Goal: Task Accomplishment & Management: Manage account settings

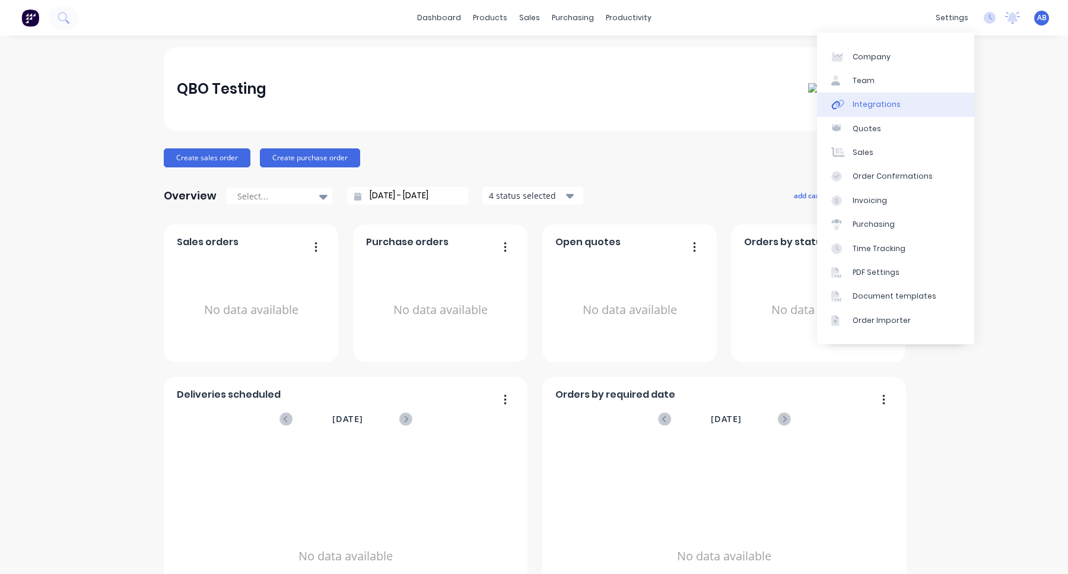
click at [926, 110] on link "Integrations" at bounding box center [895, 105] width 157 height 24
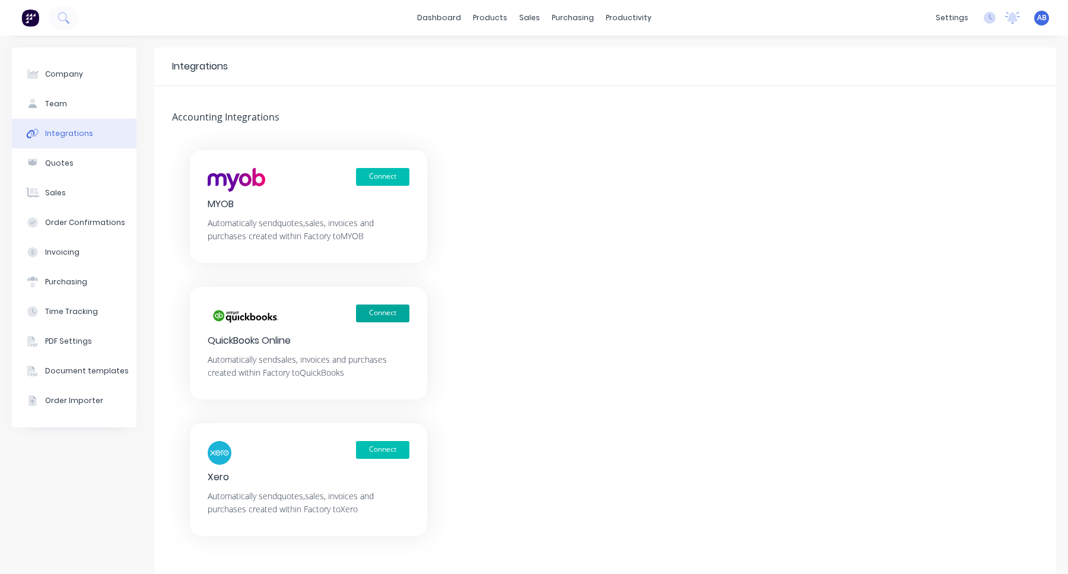
click at [383, 306] on button "Connect" at bounding box center [382, 313] width 53 height 18
click at [390, 313] on button "Connect" at bounding box center [382, 313] width 53 height 18
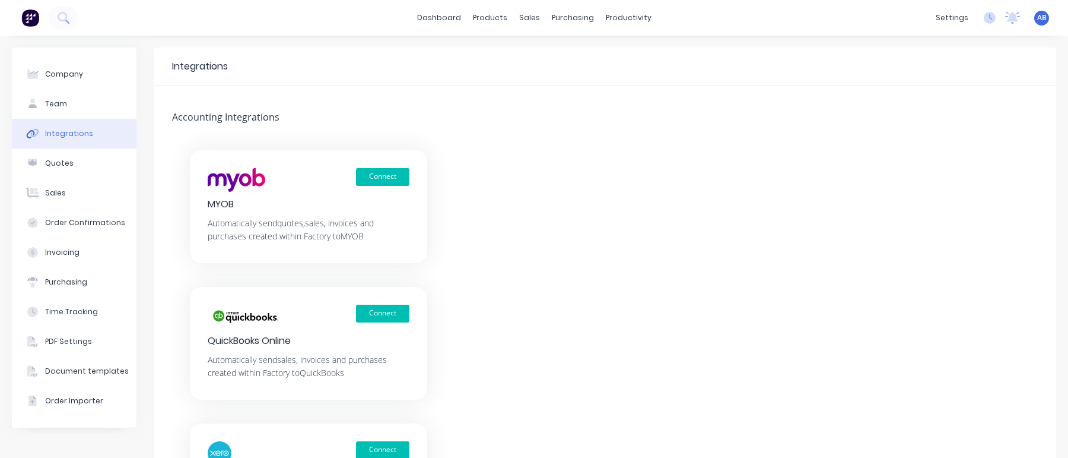
scroll to position [88, 0]
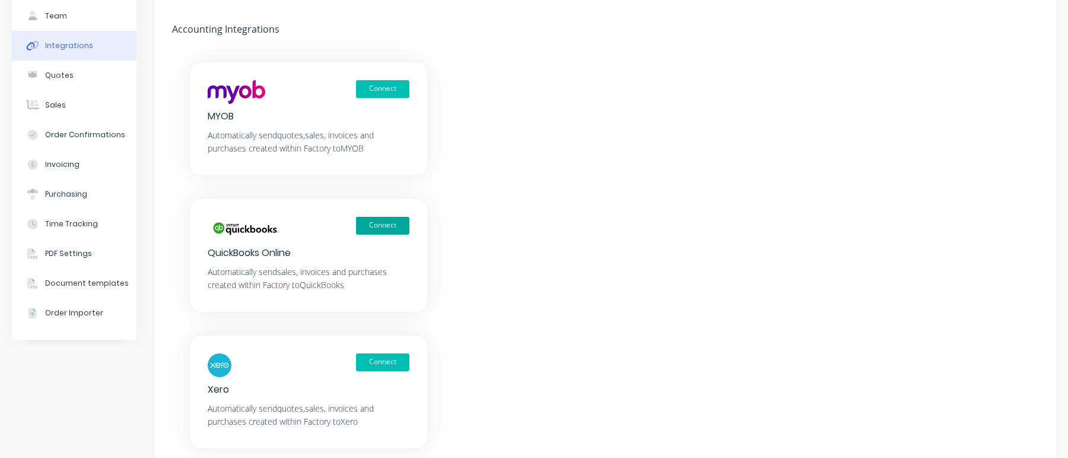
click at [397, 219] on button "Connect" at bounding box center [382, 226] width 53 height 18
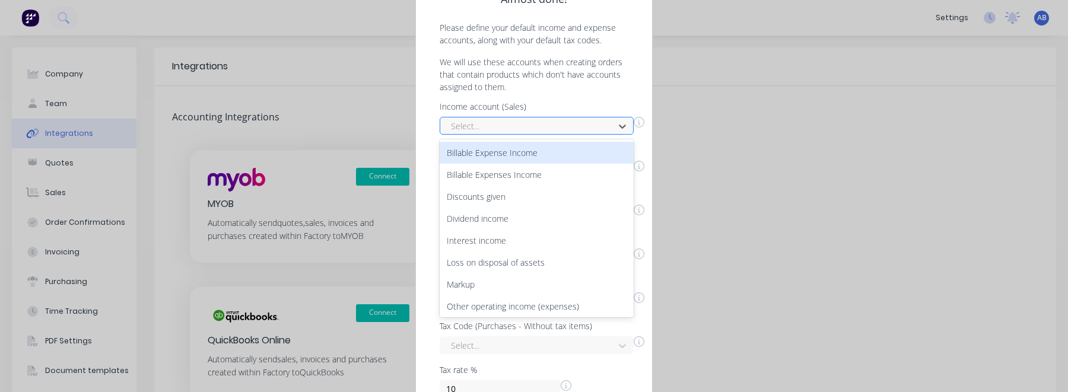
click at [533, 125] on div at bounding box center [529, 126] width 158 height 15
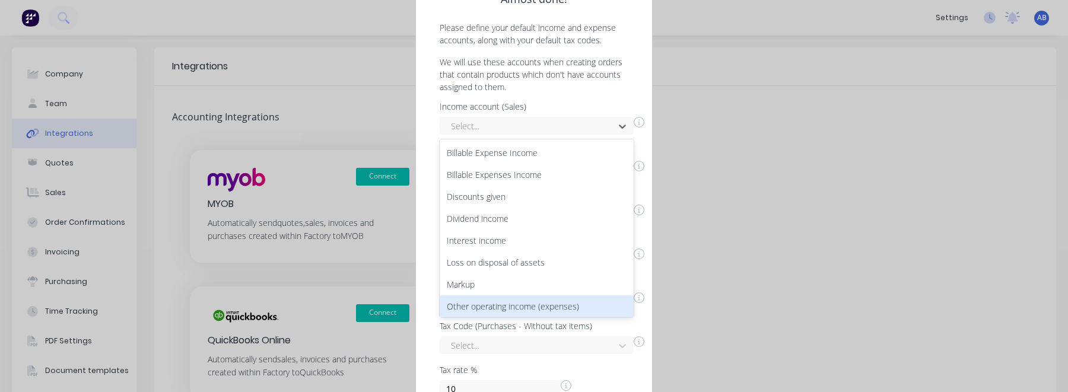
click at [500, 303] on div "Other operating income (expenses)" at bounding box center [537, 307] width 194 height 22
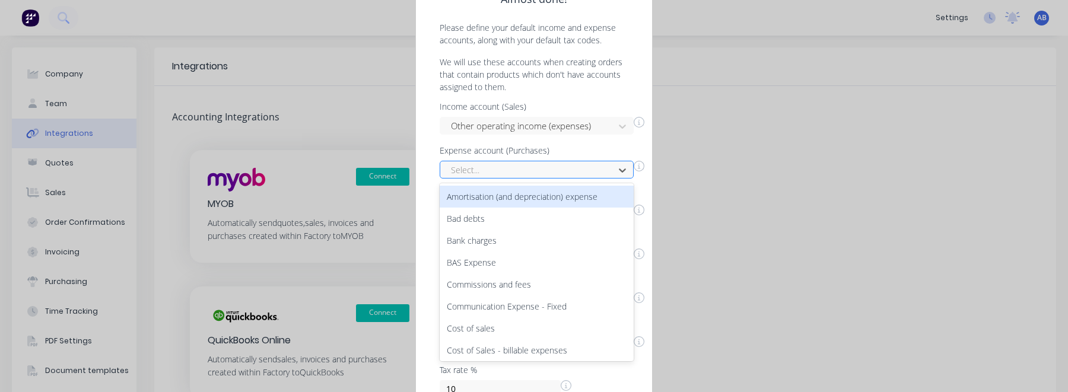
click at [523, 170] on div at bounding box center [529, 170] width 158 height 15
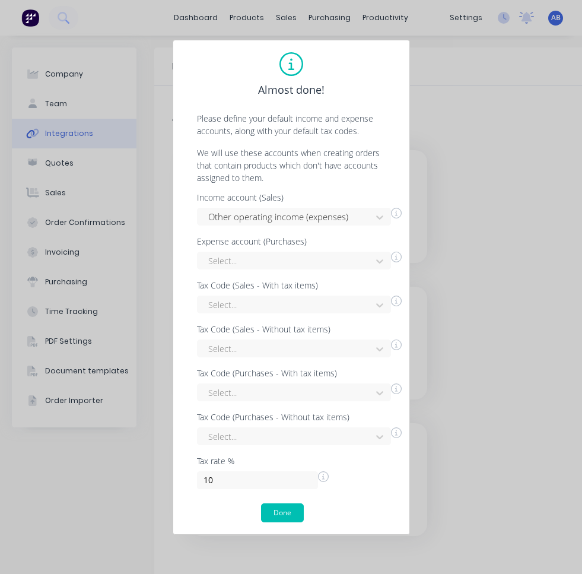
click at [293, 270] on div "Income account (Sales) Other operating income (expenses) Expense account (Purch…" at bounding box center [291, 341] width 212 height 296
click at [287, 266] on div at bounding box center [286, 260] width 158 height 15
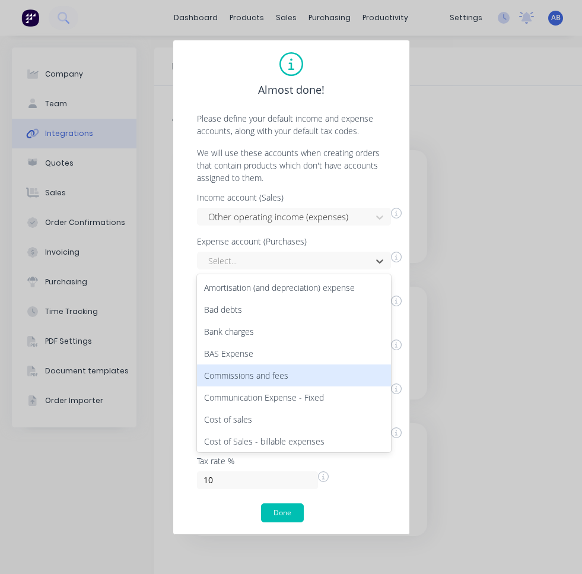
click at [274, 374] on div "Commissions and fees" at bounding box center [294, 375] width 194 height 22
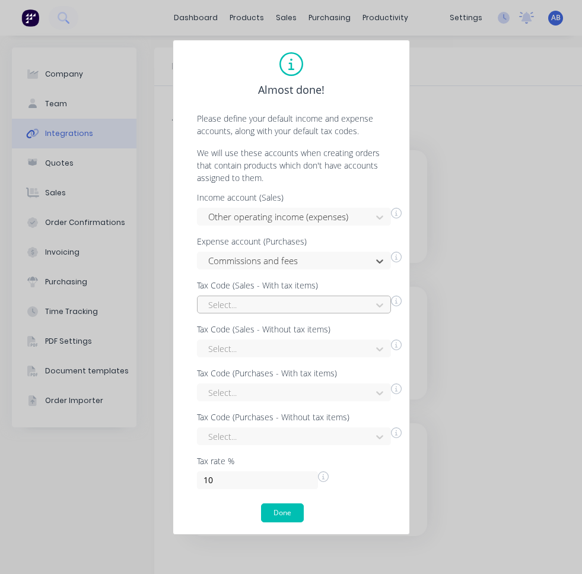
click at [299, 302] on div at bounding box center [286, 304] width 158 height 15
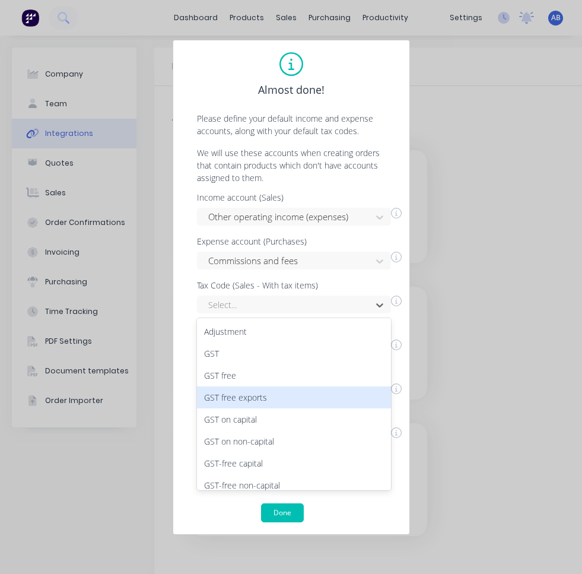
click at [256, 392] on div "GST on capital" at bounding box center [294, 419] width 194 height 22
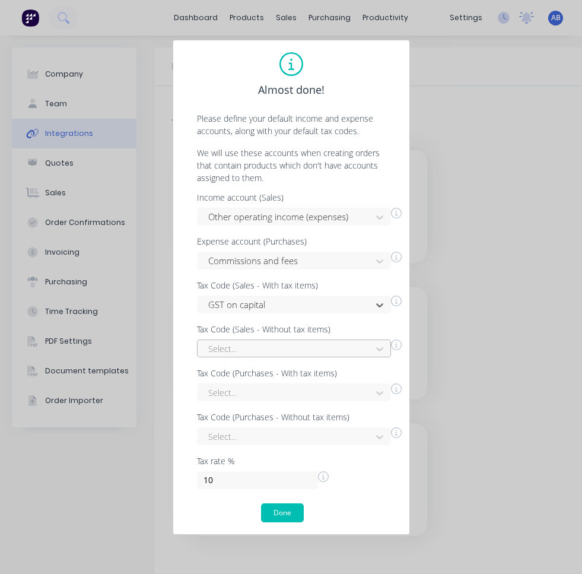
click at [279, 347] on div at bounding box center [286, 348] width 158 height 15
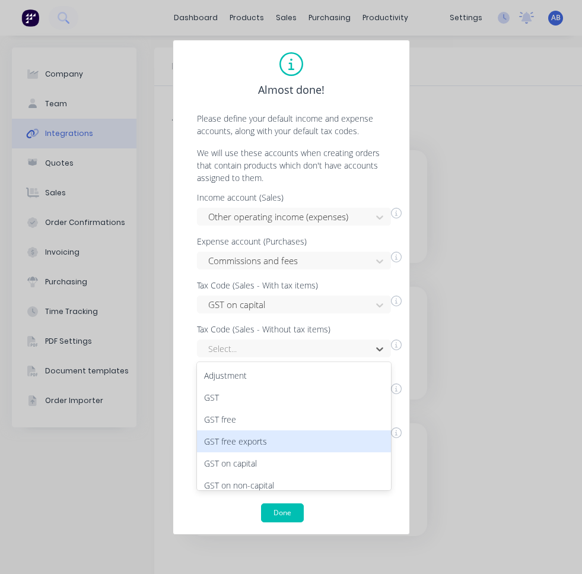
click at [262, 392] on div "GST free exports" at bounding box center [294, 441] width 194 height 22
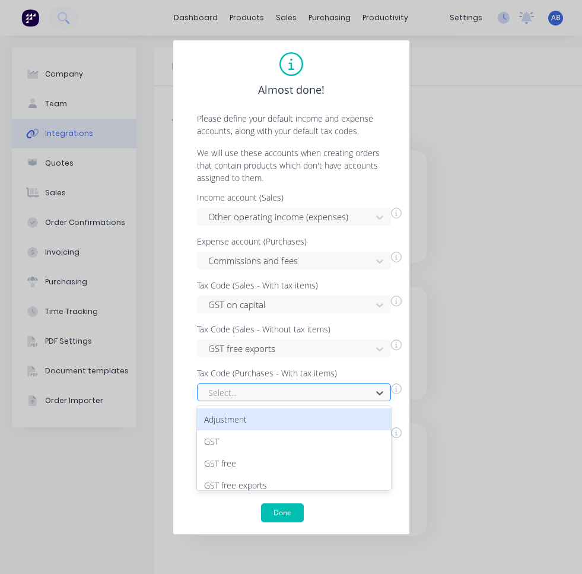
click at [268, 392] on div "Select..." at bounding box center [287, 393] width 166 height 18
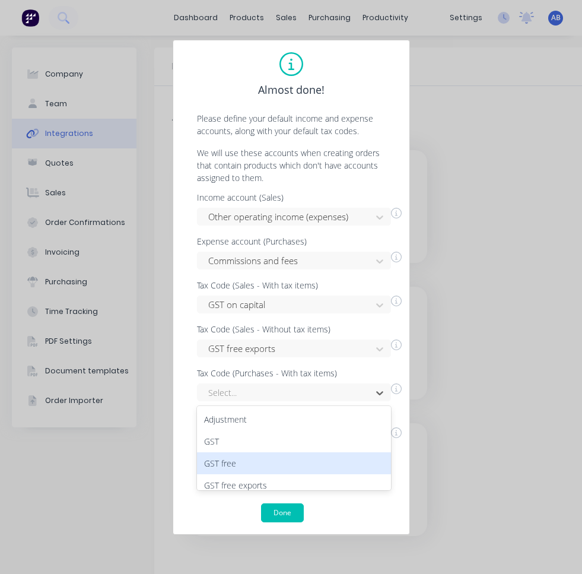
click at [258, 392] on div "GST free" at bounding box center [294, 463] width 194 height 22
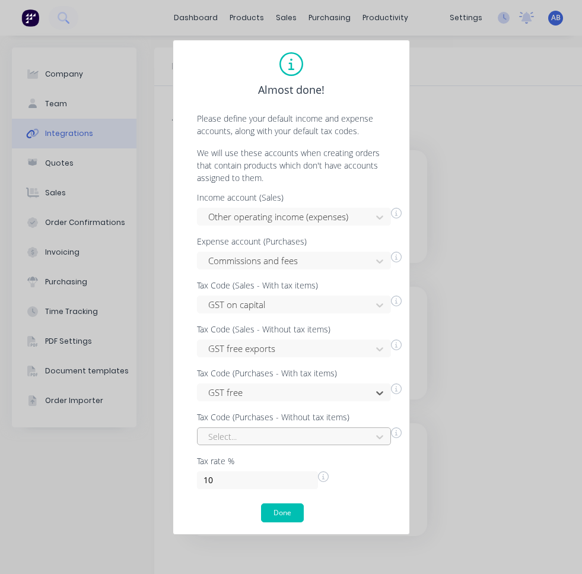
scroll to position [94, 0]
click at [262, 392] on div "Select..." at bounding box center [294, 436] width 194 height 18
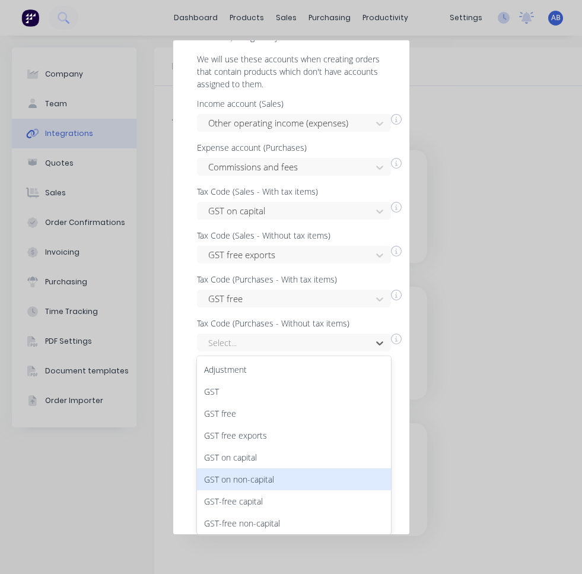
click at [255, 392] on div "GST on non-capital" at bounding box center [294, 479] width 194 height 22
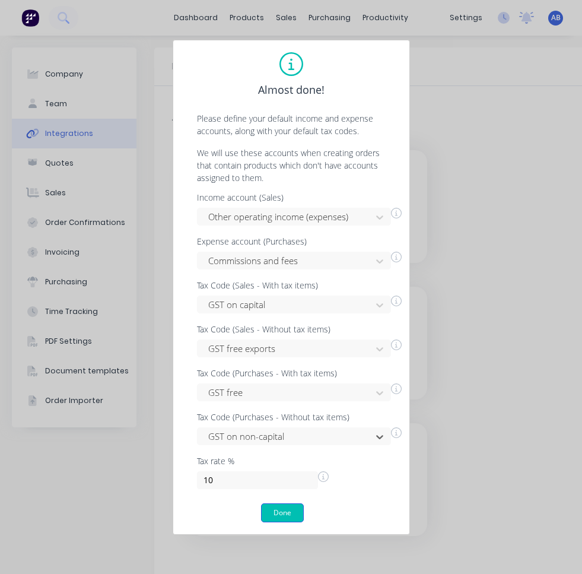
click at [291, 392] on button "Done" at bounding box center [282, 512] width 43 height 19
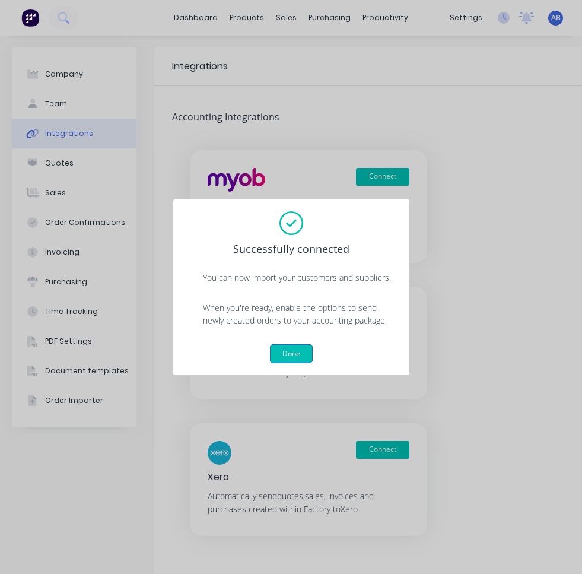
click at [297, 344] on button "Done" at bounding box center [291, 353] width 43 height 19
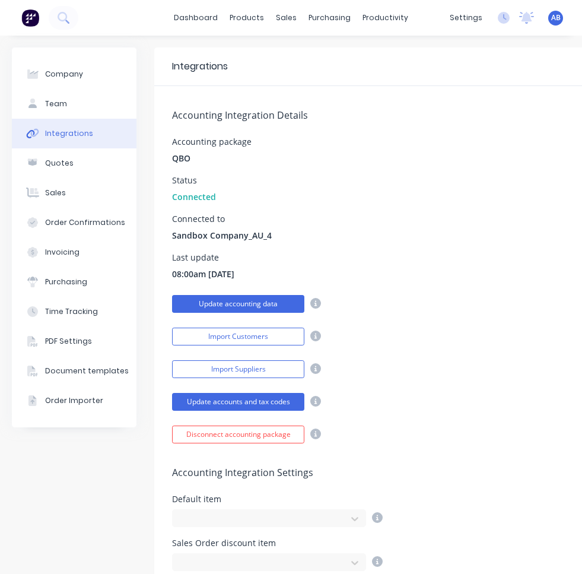
click at [288, 303] on button "Update accounting data" at bounding box center [238, 304] width 132 height 18
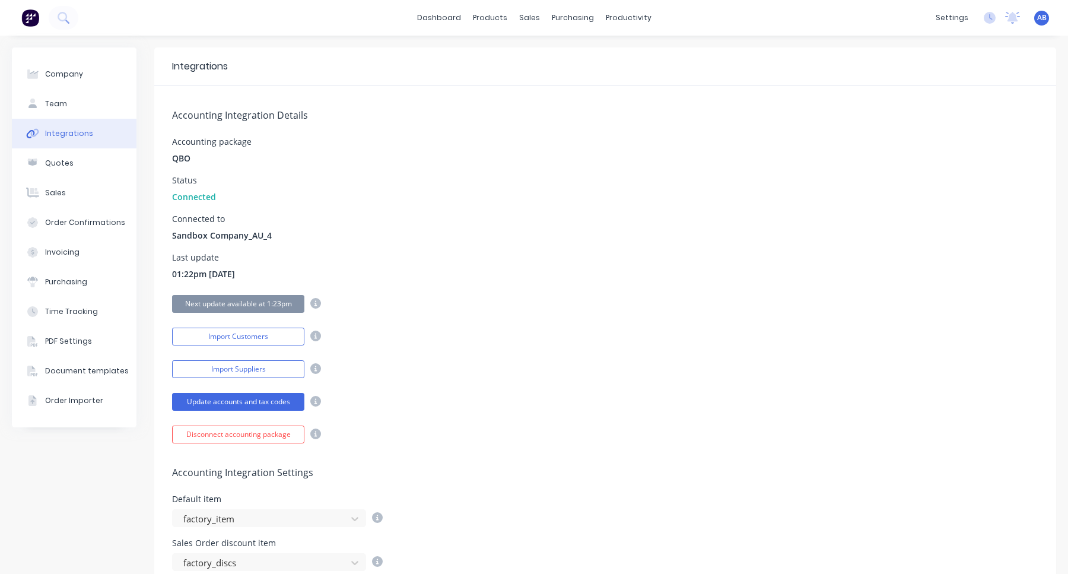
click at [1043, 17] on span "AB" at bounding box center [1041, 17] width 9 height 11
click at [945, 155] on button "Sign out" at bounding box center [967, 149] width 157 height 24
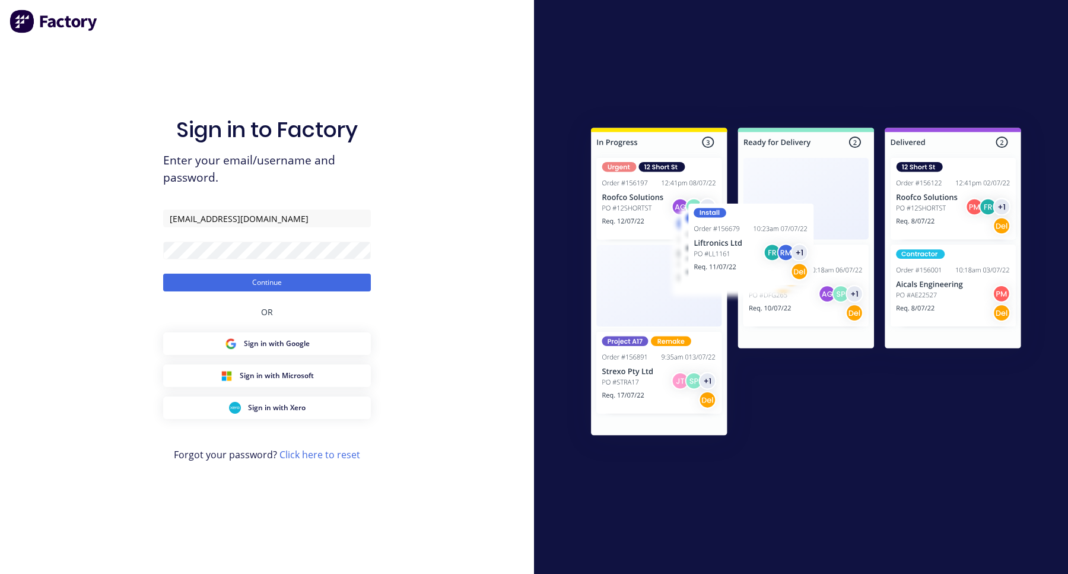
click at [163, 274] on button "Continue" at bounding box center [267, 283] width 208 height 18
